Goal: Task Accomplishment & Management: Use online tool/utility

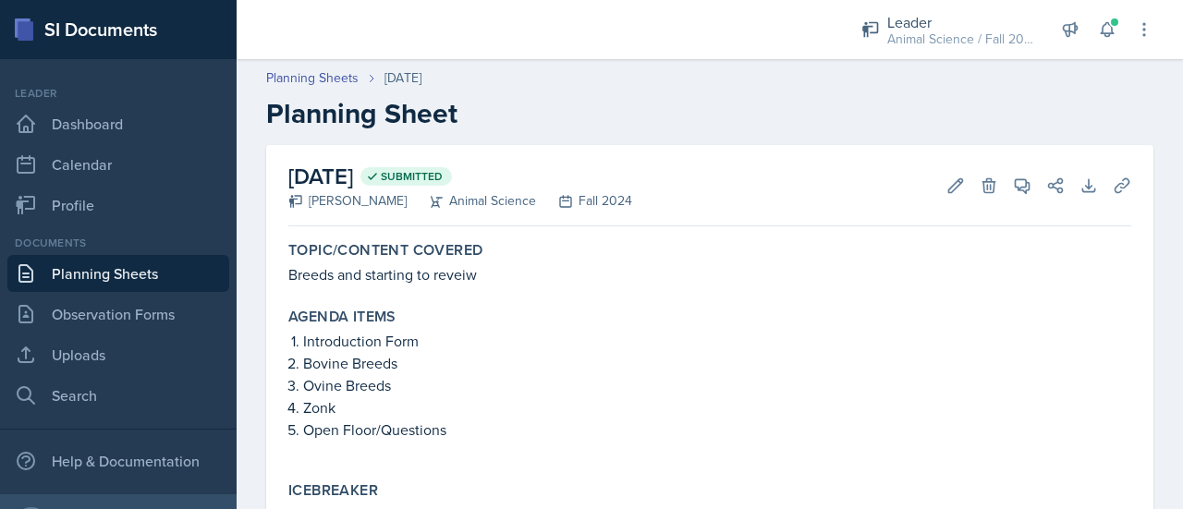
click at [97, 267] on link "Planning Sheets" at bounding box center [118, 273] width 222 height 37
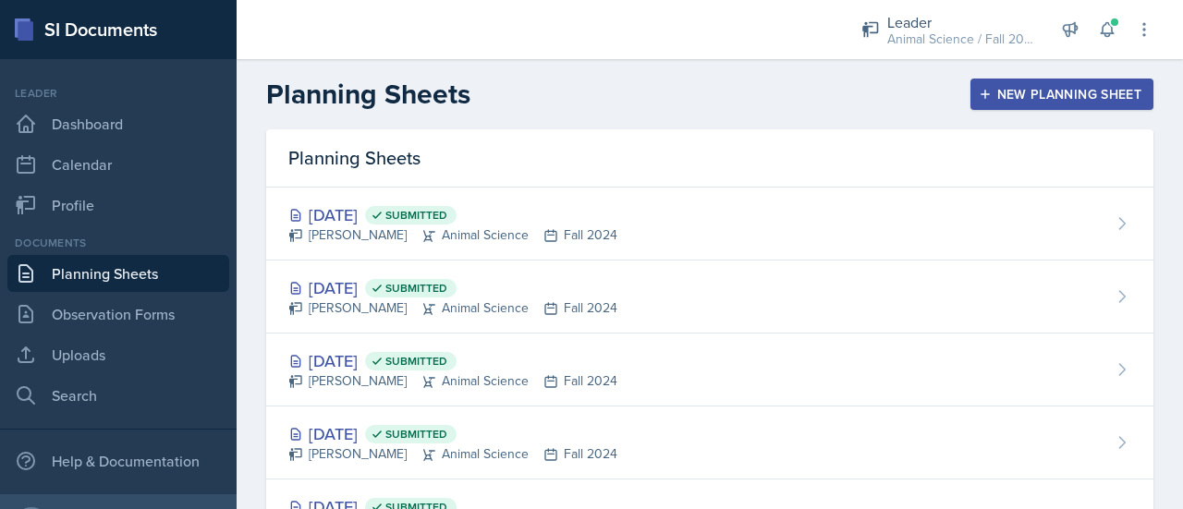
click at [1020, 82] on button "New Planning Sheet" at bounding box center [1062, 94] width 183 height 31
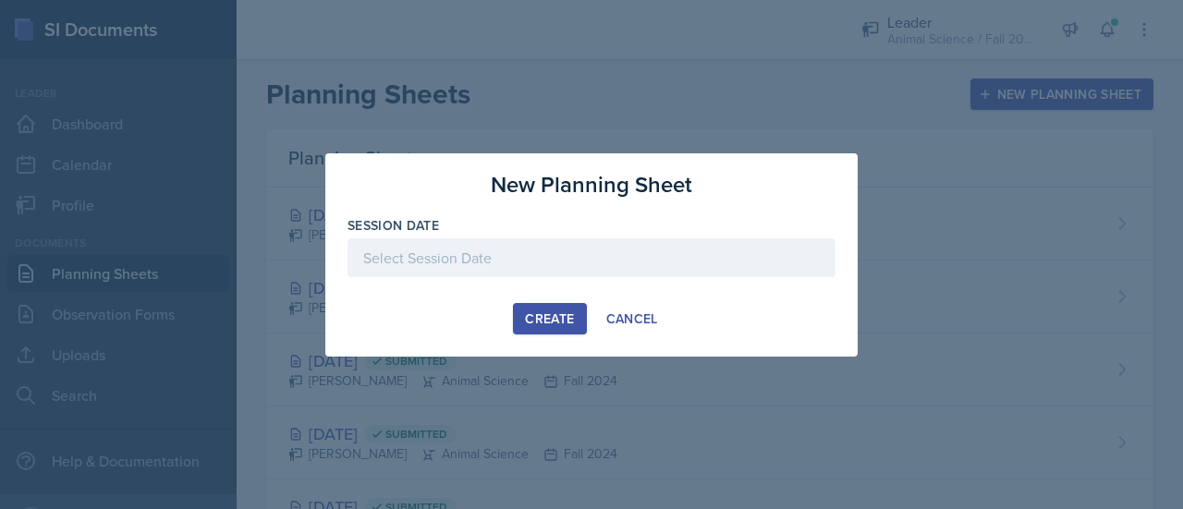
click at [412, 263] on div at bounding box center [592, 257] width 488 height 39
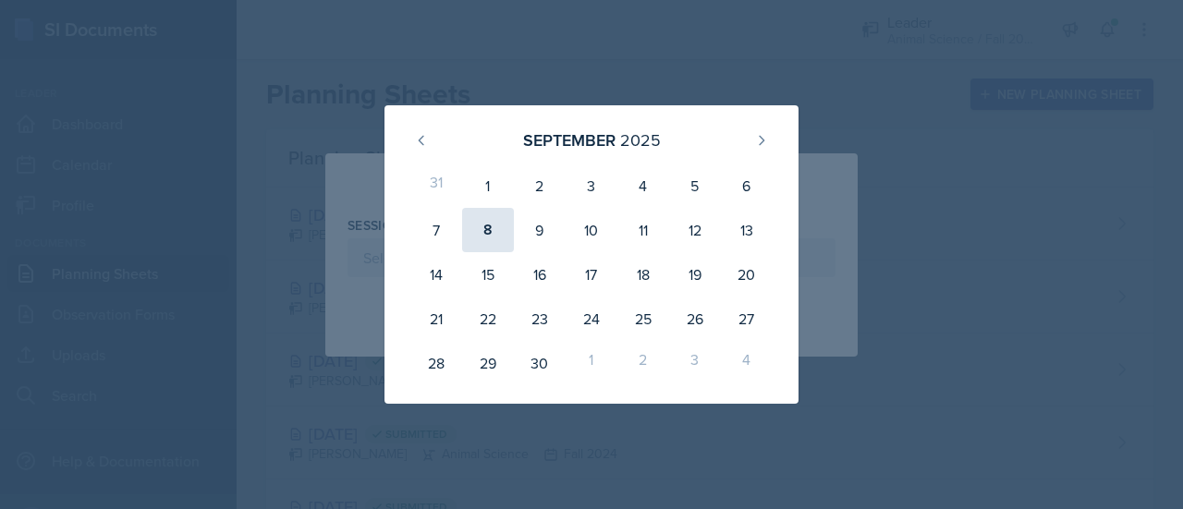
click at [500, 226] on div "8" at bounding box center [488, 230] width 52 height 44
type input "[DATE]"
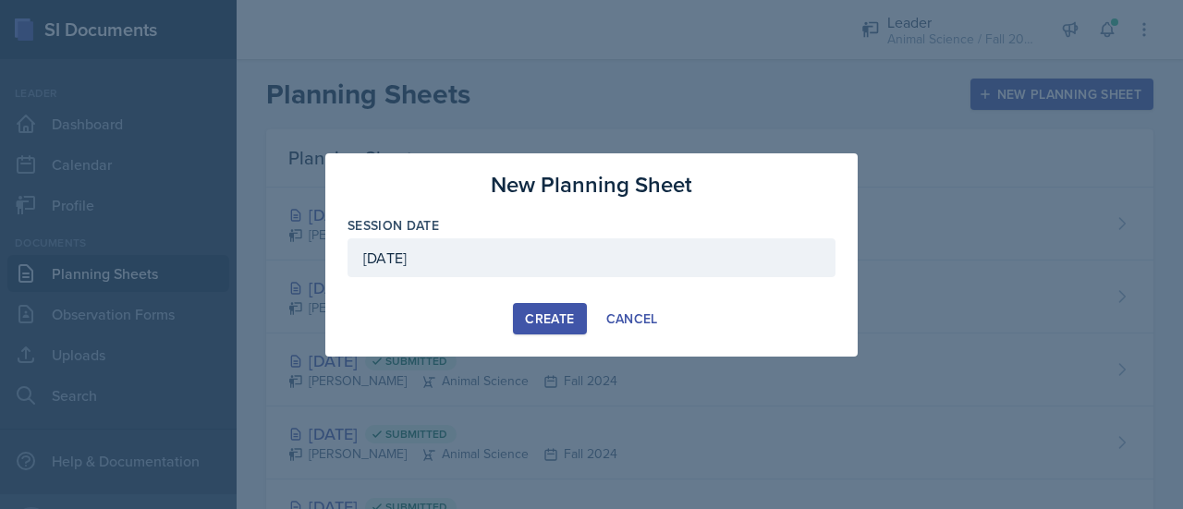
click at [534, 323] on div "Create" at bounding box center [549, 319] width 49 height 15
